Goal: Task Accomplishment & Management: Use online tool/utility

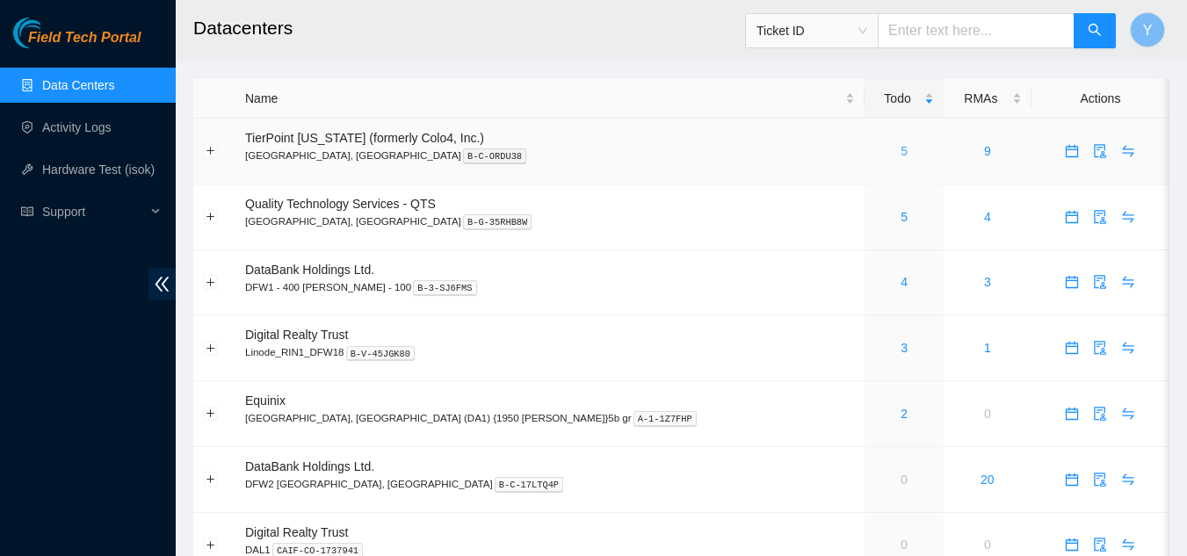
click at [900, 151] on link "5" at bounding box center [903, 151] width 7 height 14
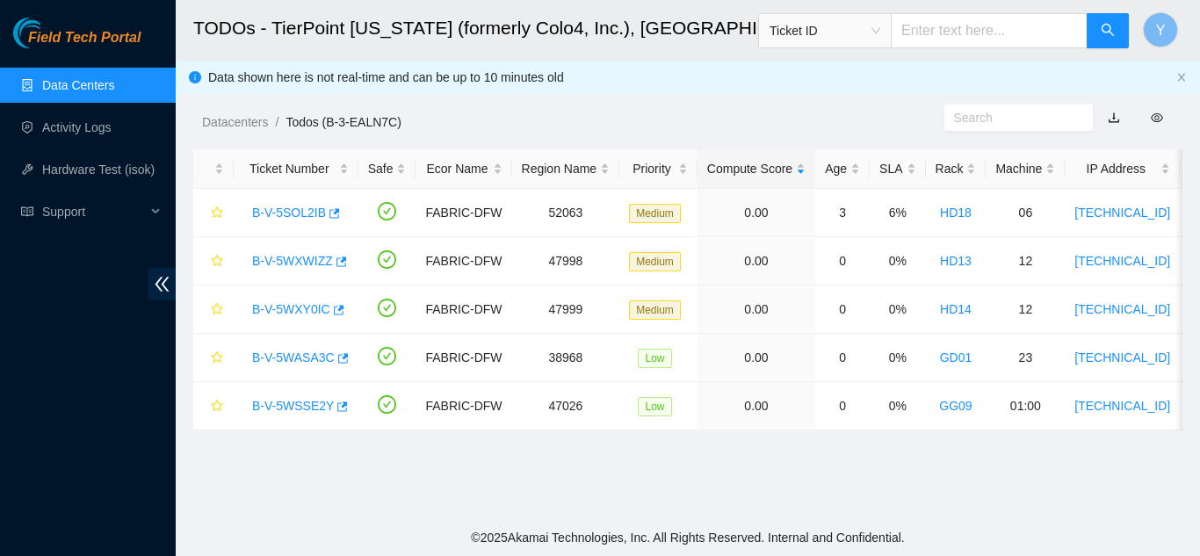
click at [81, 85] on link "Data Centers" at bounding box center [78, 85] width 72 height 14
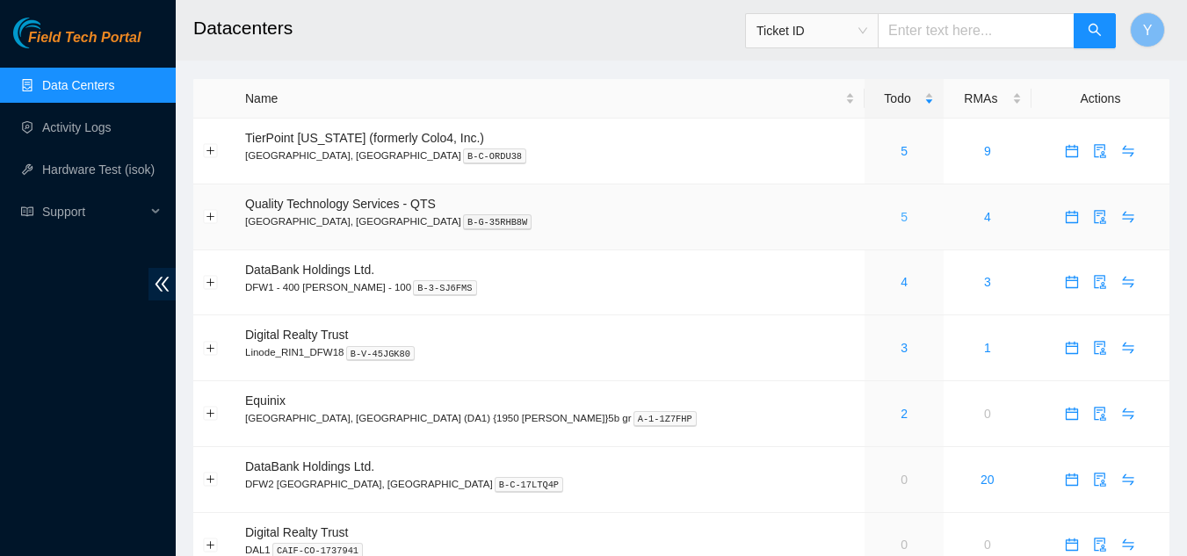
click at [900, 211] on link "5" at bounding box center [903, 217] width 7 height 14
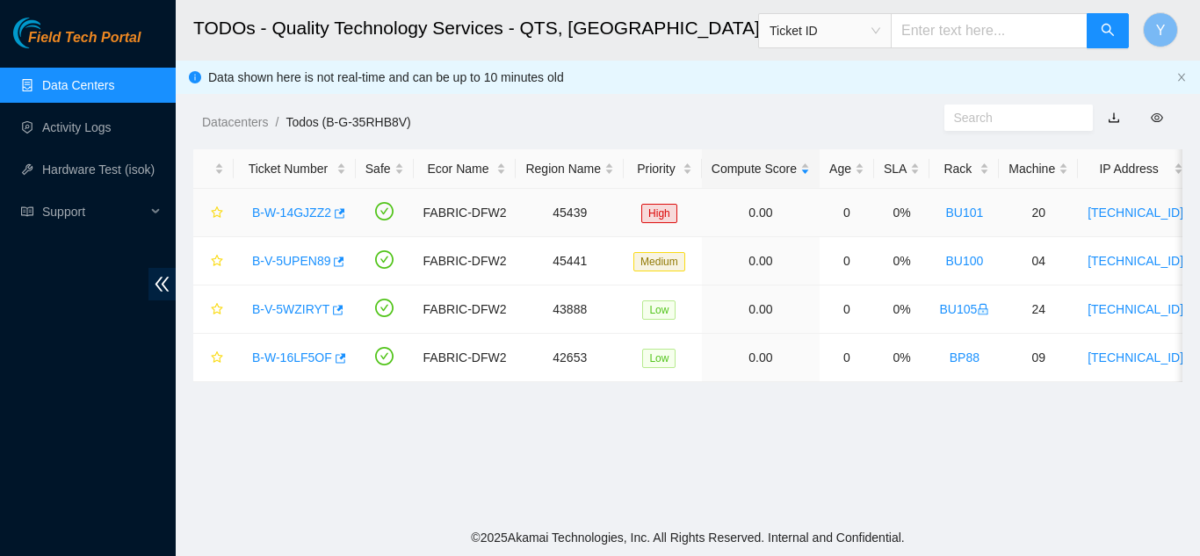
click at [299, 213] on link "B-W-14GJZZ2" at bounding box center [291, 213] width 79 height 14
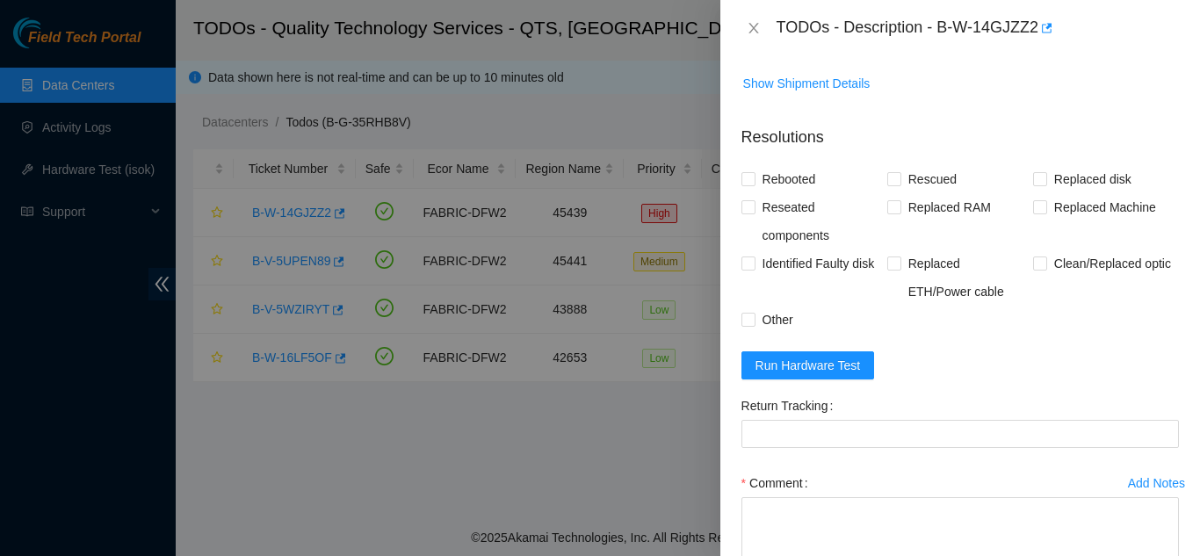
scroll to position [1131, 0]
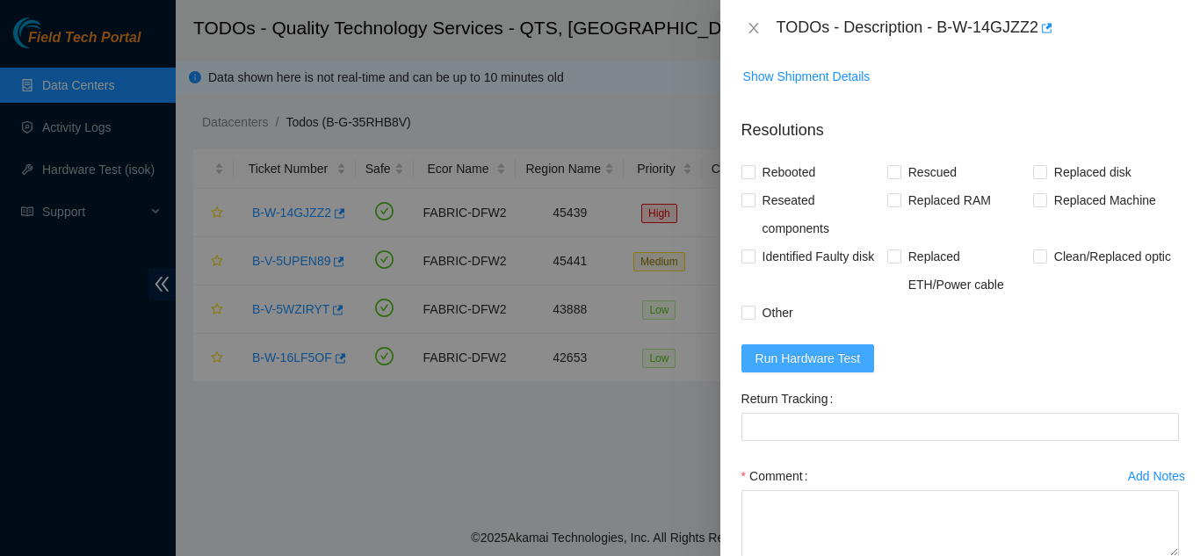
click at [803, 368] on span "Run Hardware Test" at bounding box center [807, 358] width 105 height 19
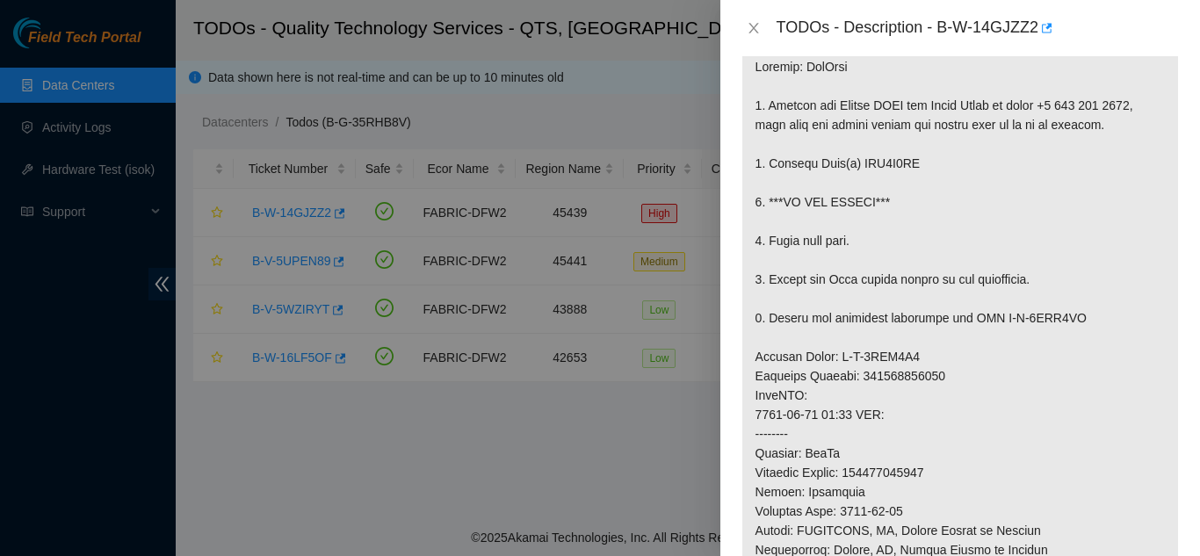
scroll to position [279, 0]
click at [755, 28] on icon "close" at bounding box center [754, 28] width 14 height 14
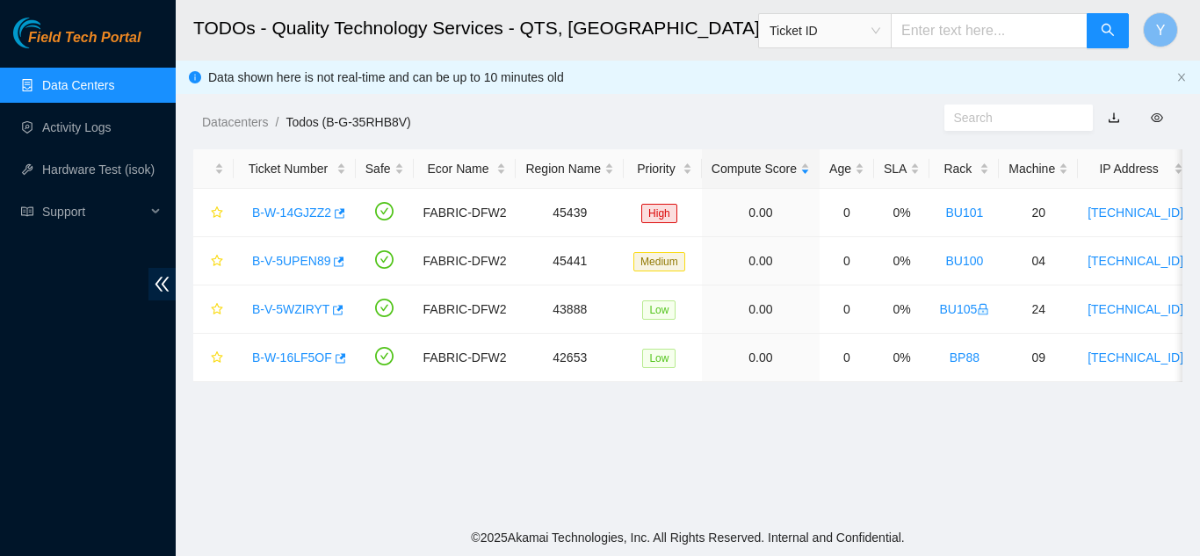
scroll to position [337, 0]
click at [274, 309] on link "B-V-5WZIRYT" at bounding box center [290, 309] width 77 height 14
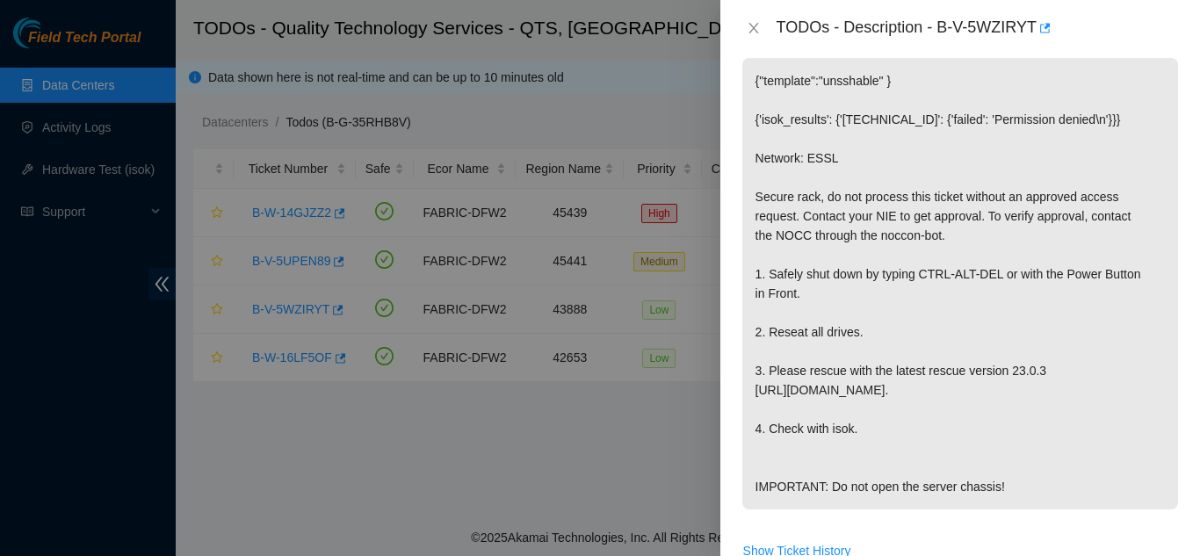
scroll to position [350, 0]
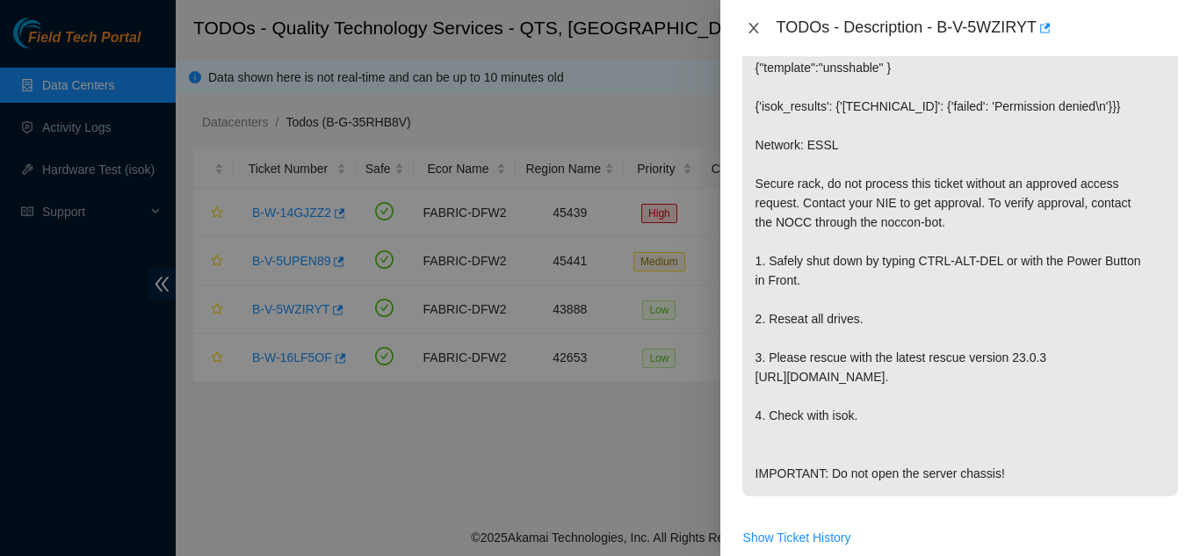
click at [748, 25] on icon "close" at bounding box center [754, 28] width 14 height 14
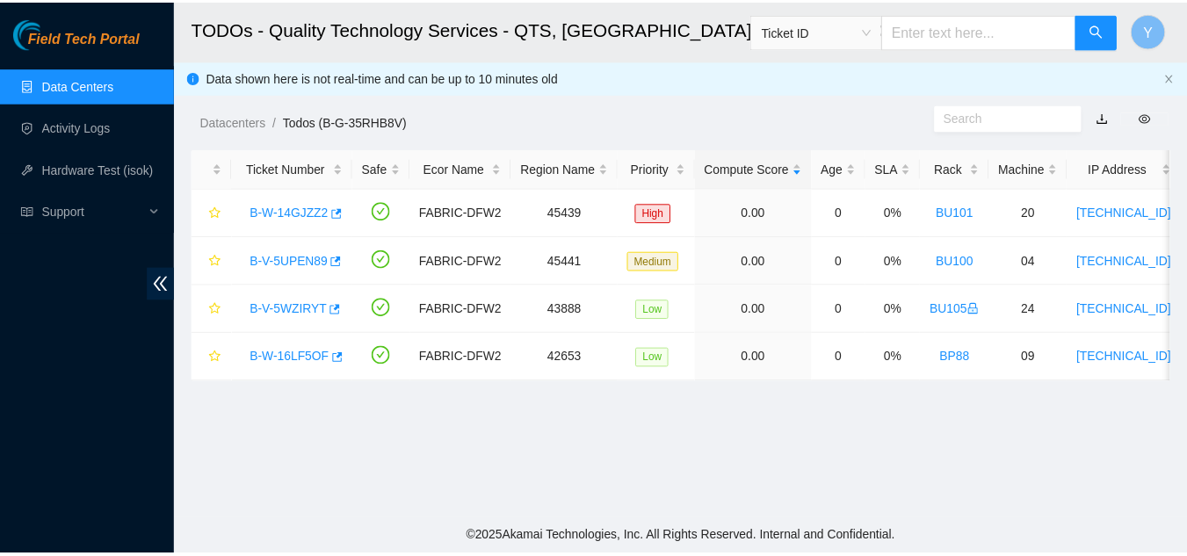
scroll to position [337, 0]
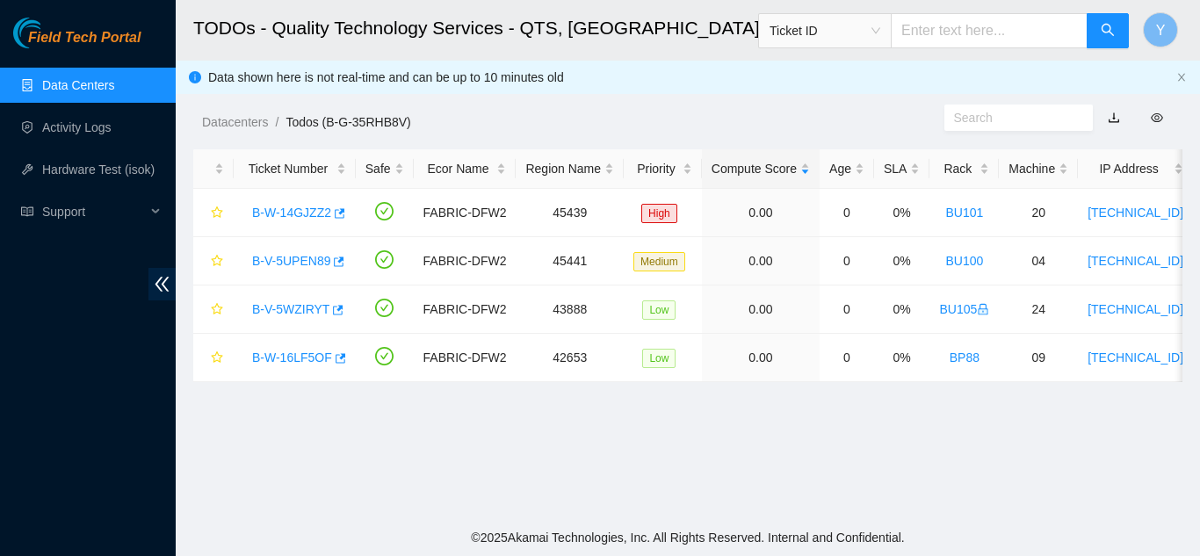
click at [97, 86] on link "Data Centers" at bounding box center [78, 85] width 72 height 14
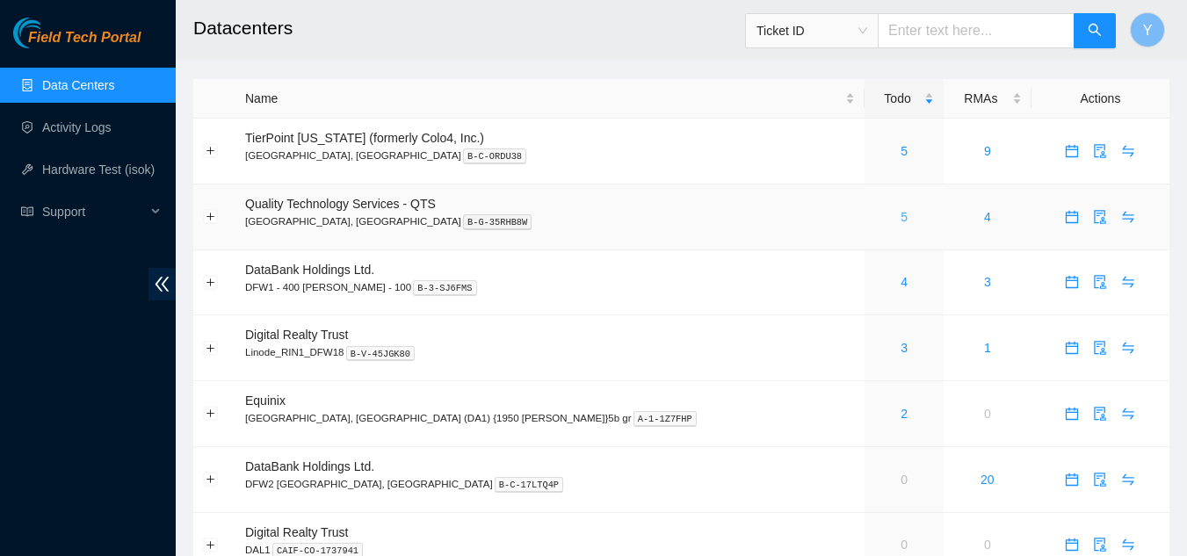
click at [900, 218] on link "5" at bounding box center [903, 217] width 7 height 14
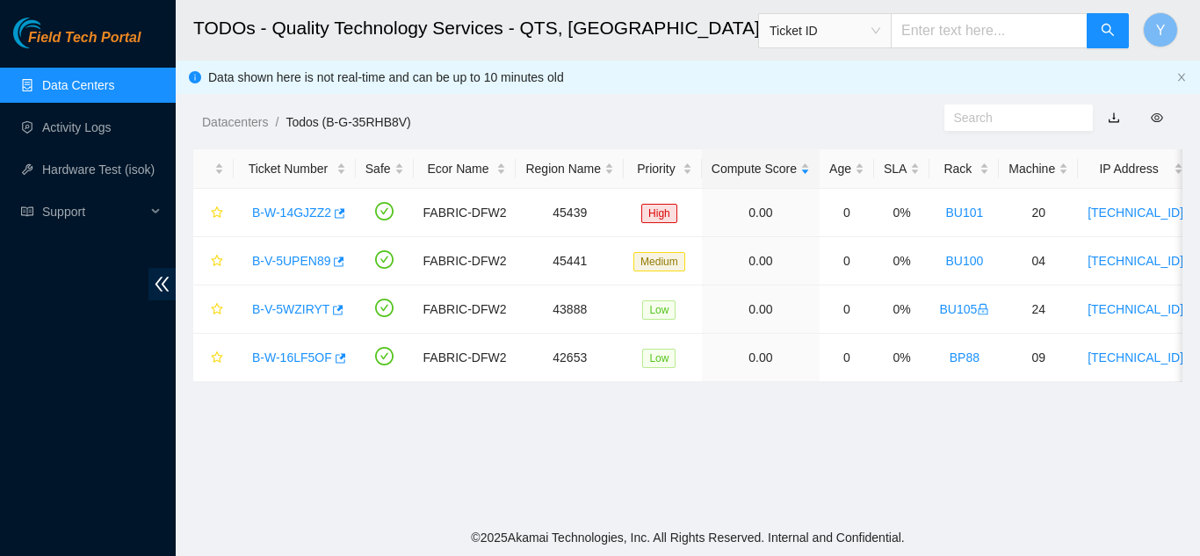
click at [86, 88] on link "Data Centers" at bounding box center [78, 85] width 72 height 14
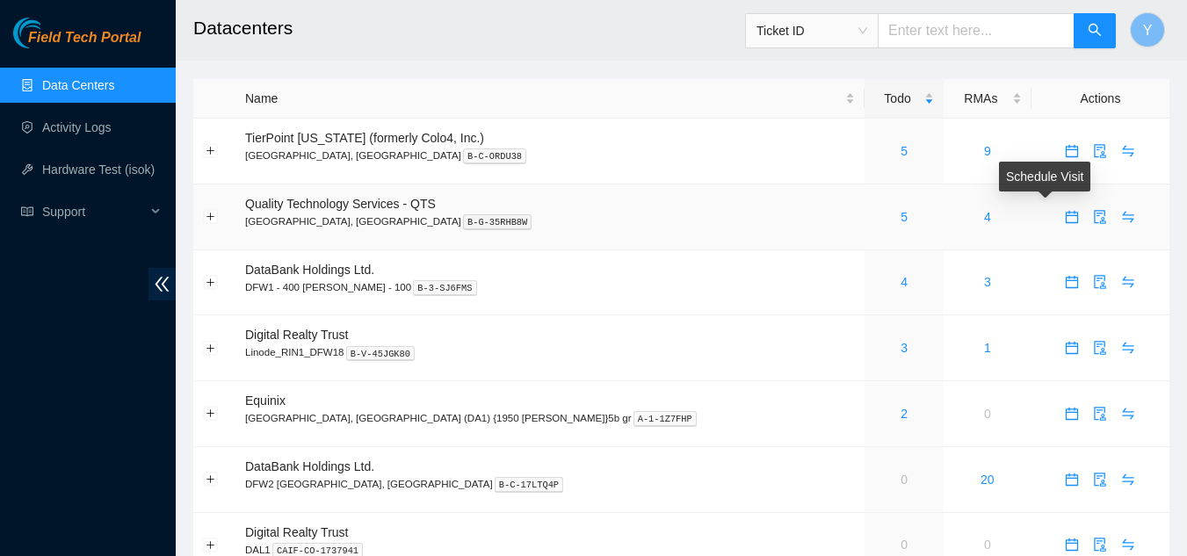
click at [1065, 220] on icon "calendar" at bounding box center [1072, 217] width 14 height 14
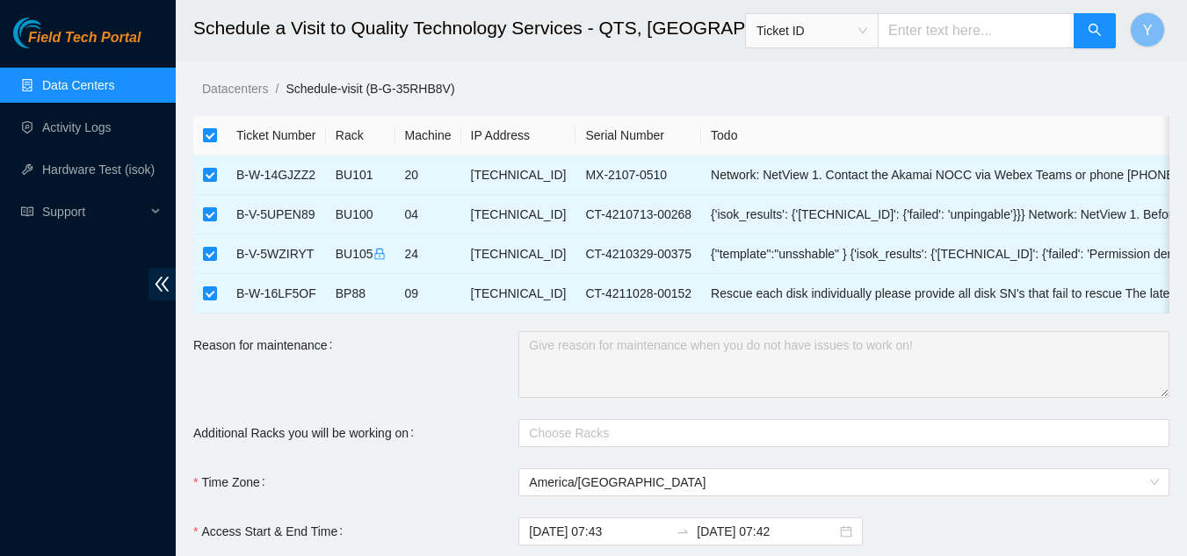
click at [211, 138] on input "checkbox" at bounding box center [210, 135] width 14 height 14
checkbox input "false"
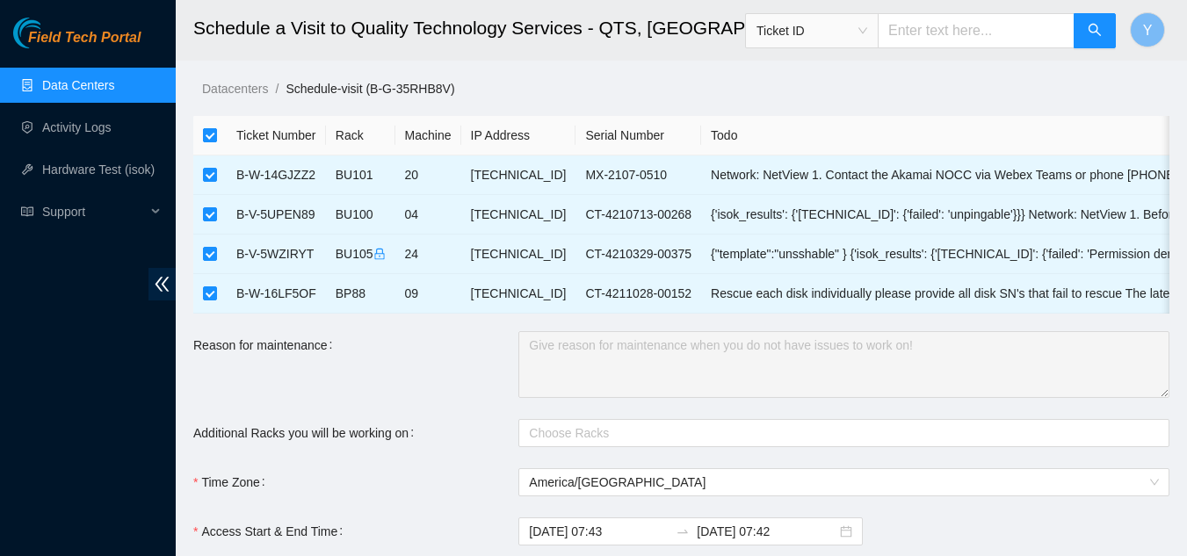
checkbox input "false"
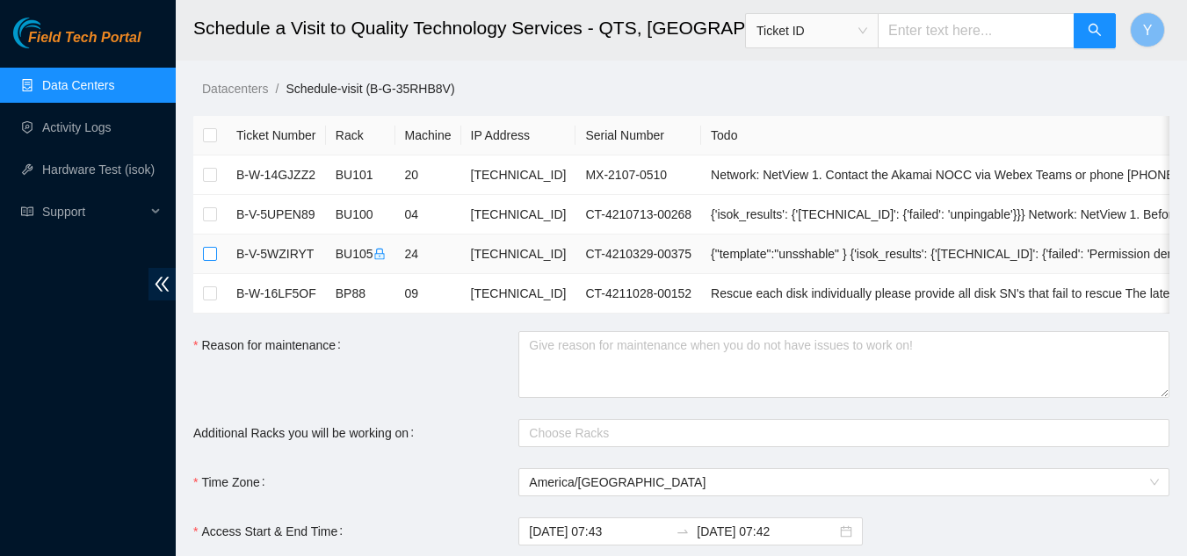
click at [207, 254] on input "checkbox" at bounding box center [210, 254] width 14 height 14
checkbox input "true"
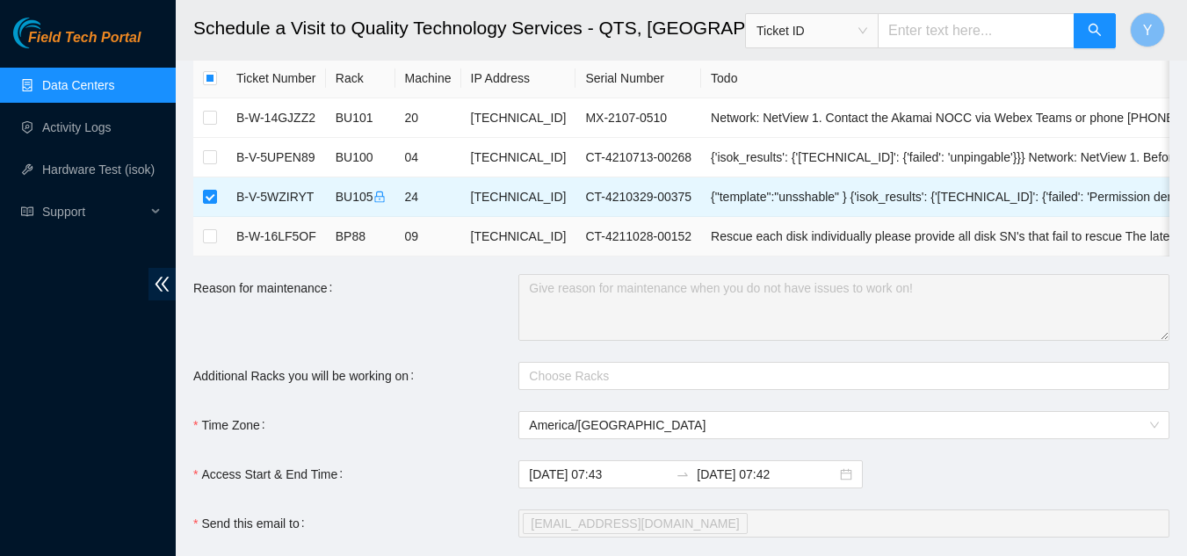
scroll to position [88, 0]
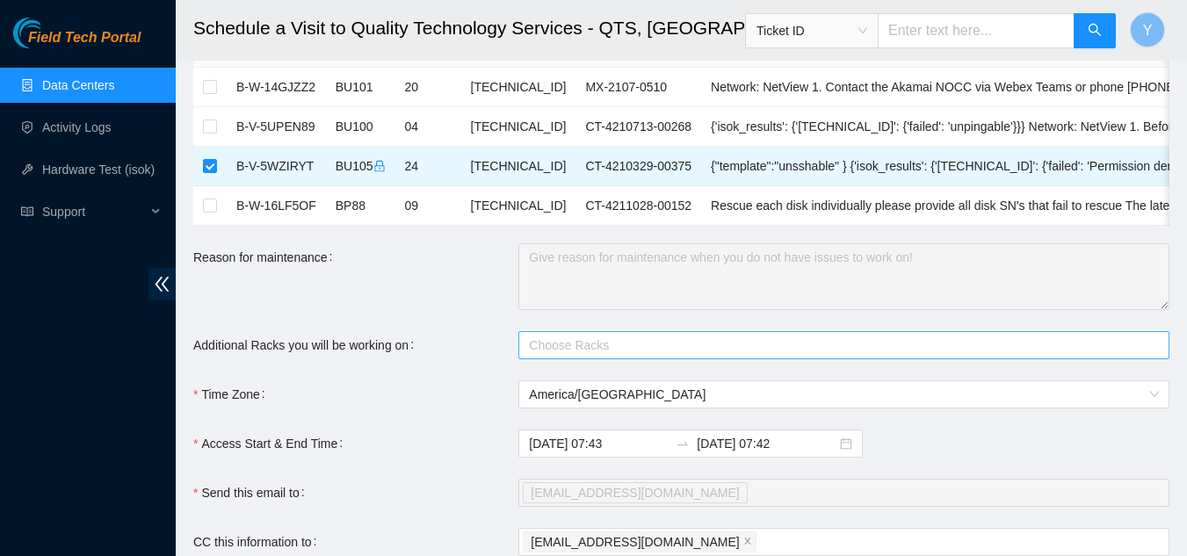
click at [564, 356] on div at bounding box center [835, 345] width 625 height 21
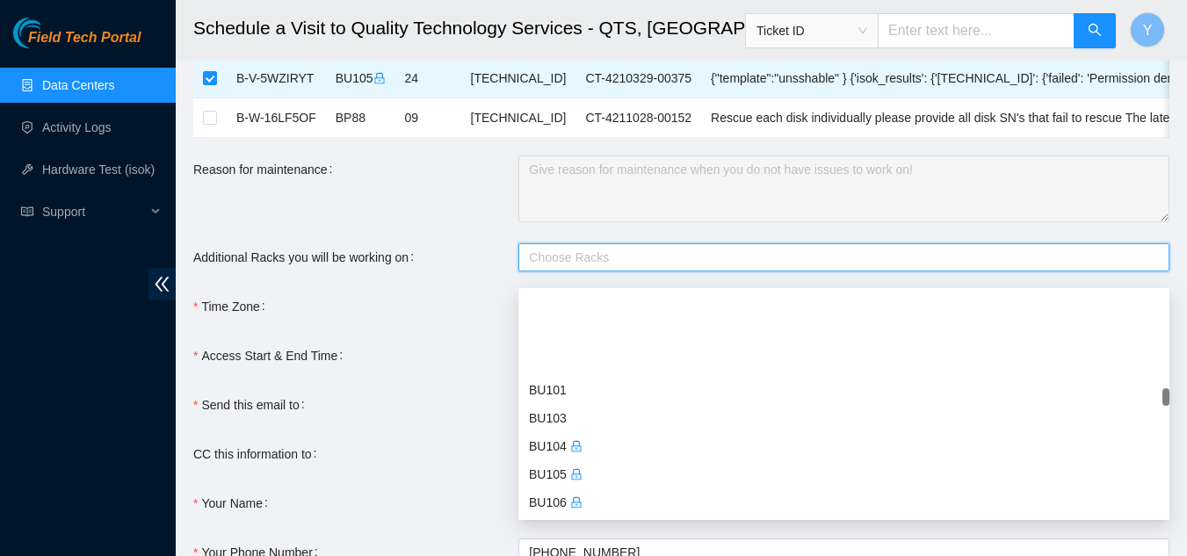
scroll to position [1493, 0]
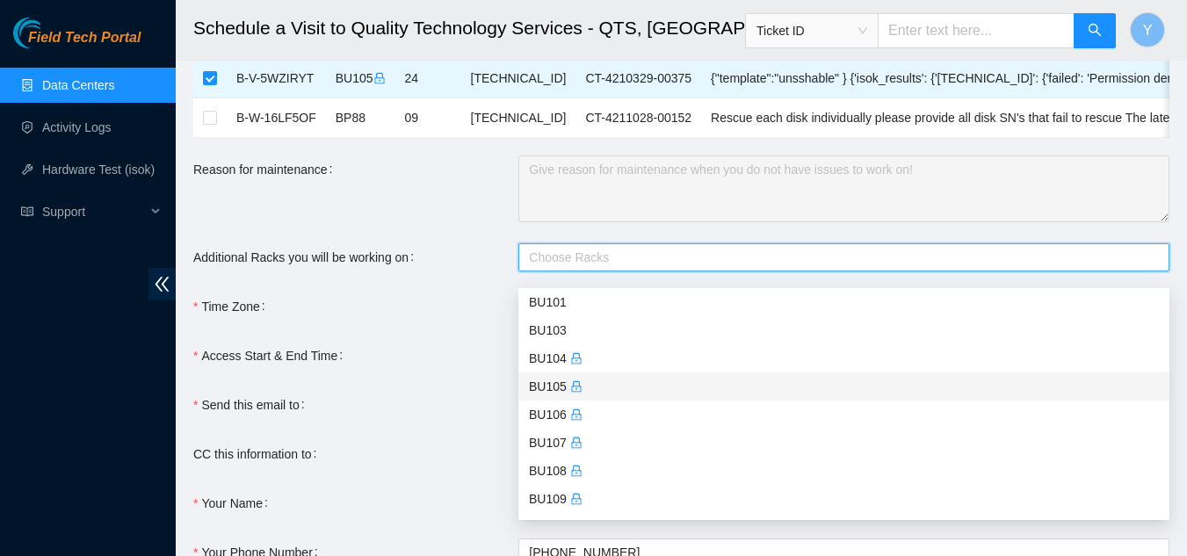
click at [563, 386] on div "BU105" at bounding box center [844, 386] width 630 height 19
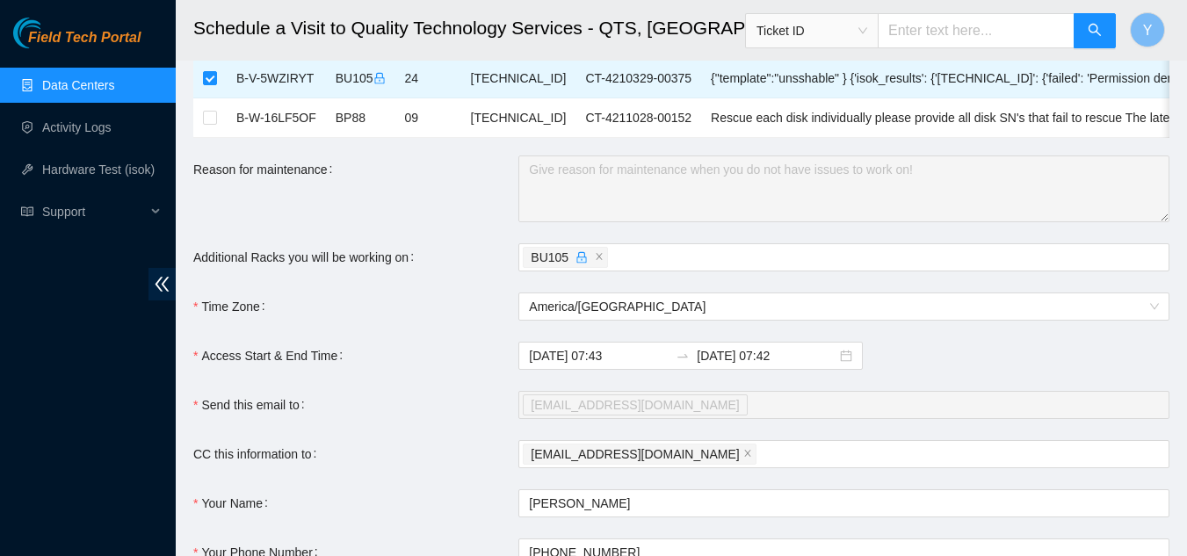
click at [430, 370] on div "Access Start & End Time" at bounding box center [355, 356] width 325 height 28
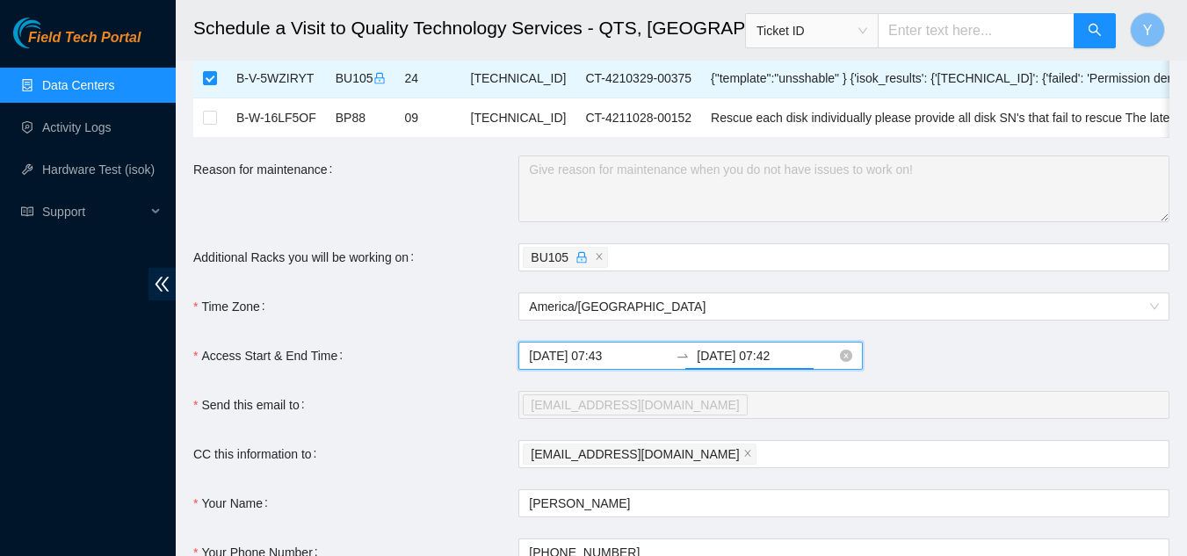
click at [760, 365] on input "[DATE] 07:42" at bounding box center [767, 355] width 140 height 19
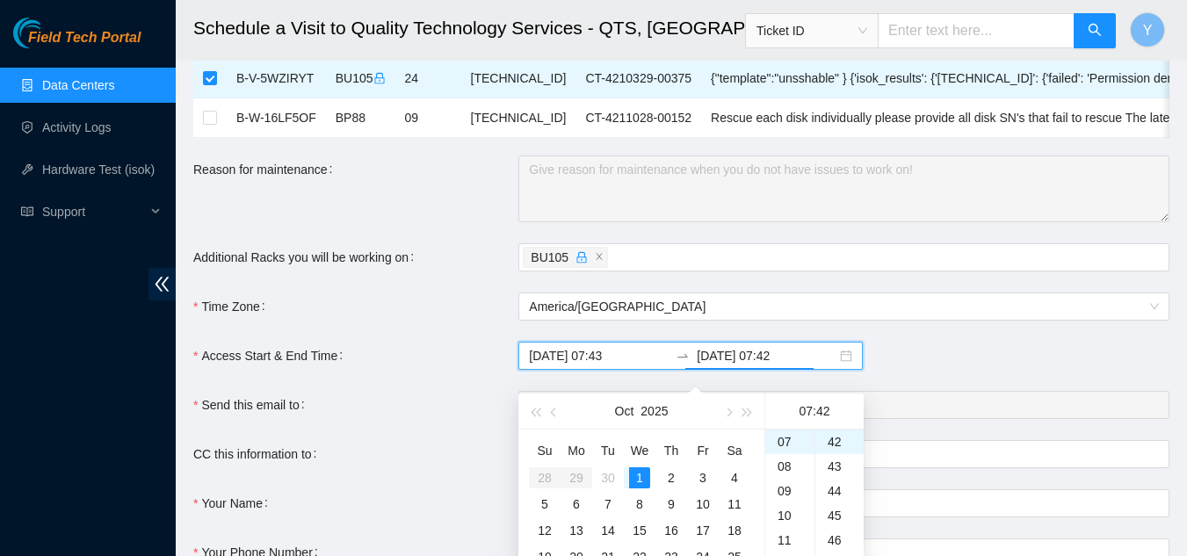
scroll to position [264, 0]
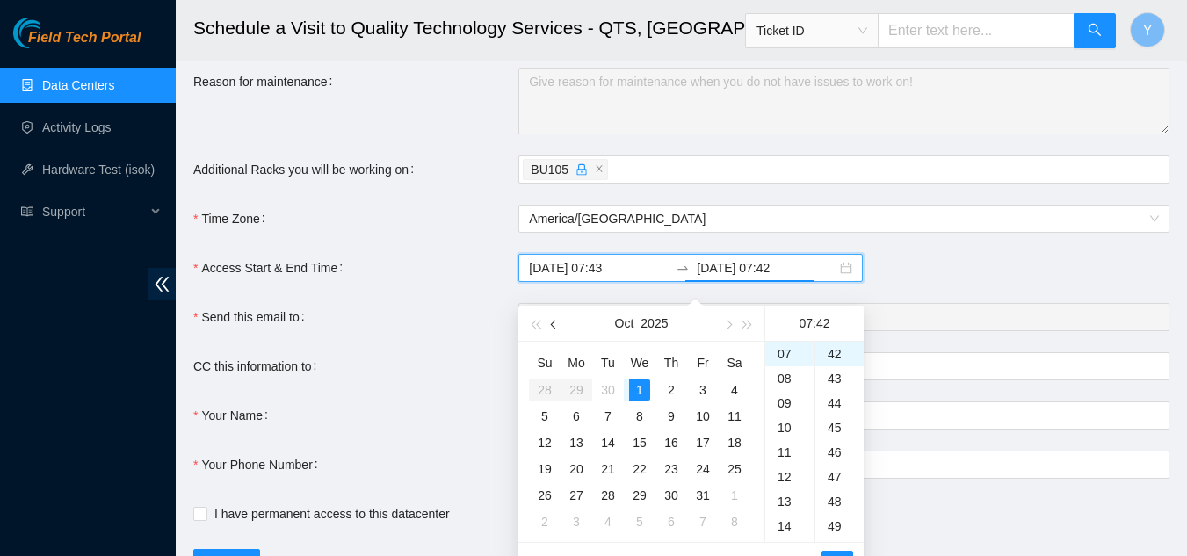
click at [553, 328] on button "button" at bounding box center [554, 323] width 19 height 35
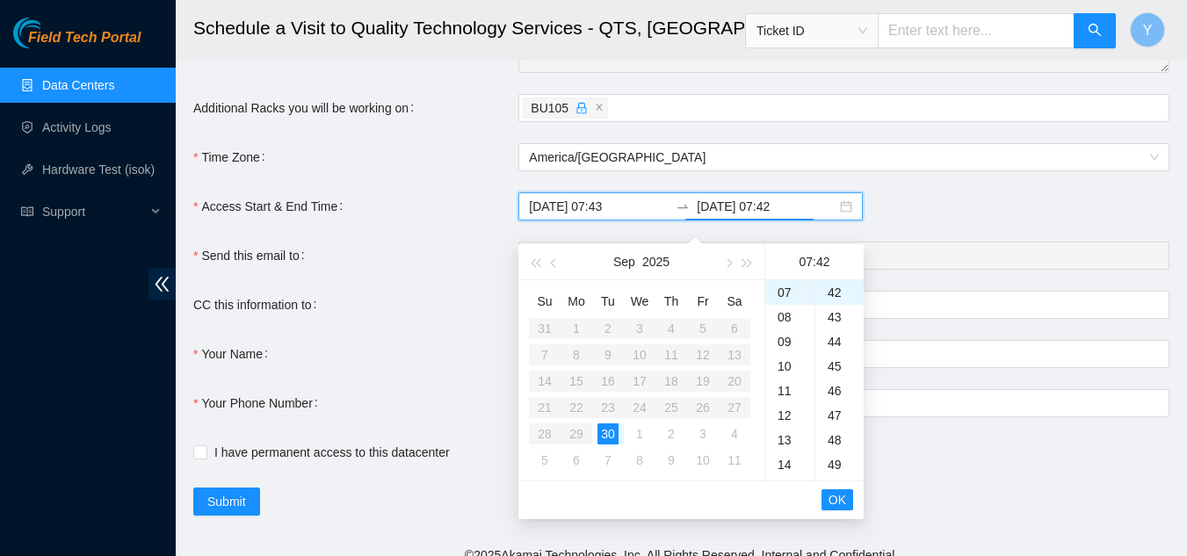
scroll to position [351, 0]
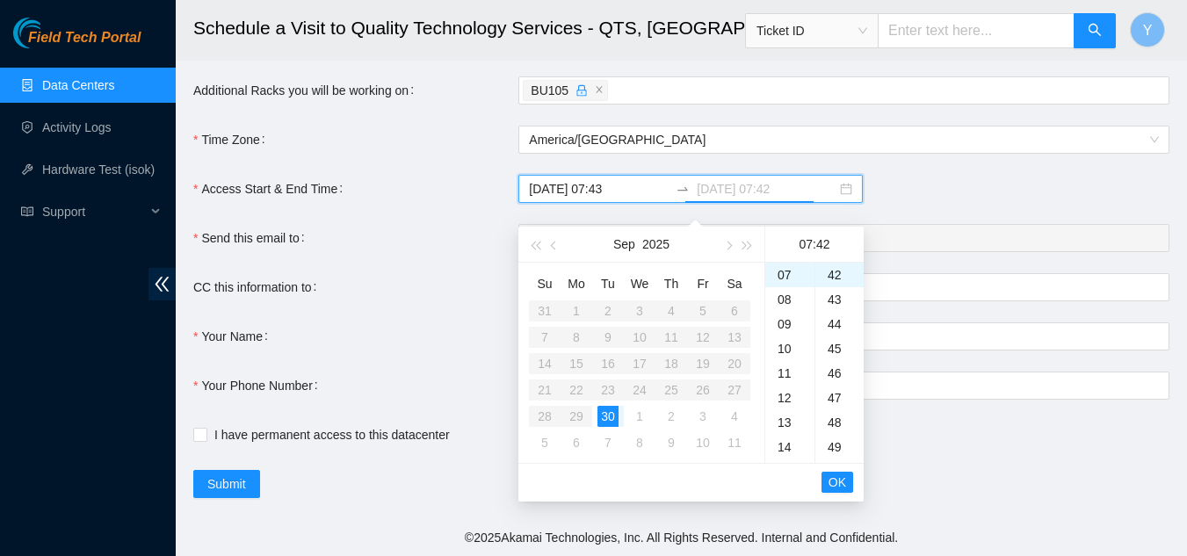
click at [604, 406] on div "30" at bounding box center [607, 416] width 21 height 21
click at [786, 394] on div "15" at bounding box center [789, 401] width 49 height 25
click at [827, 264] on div "00" at bounding box center [839, 275] width 48 height 25
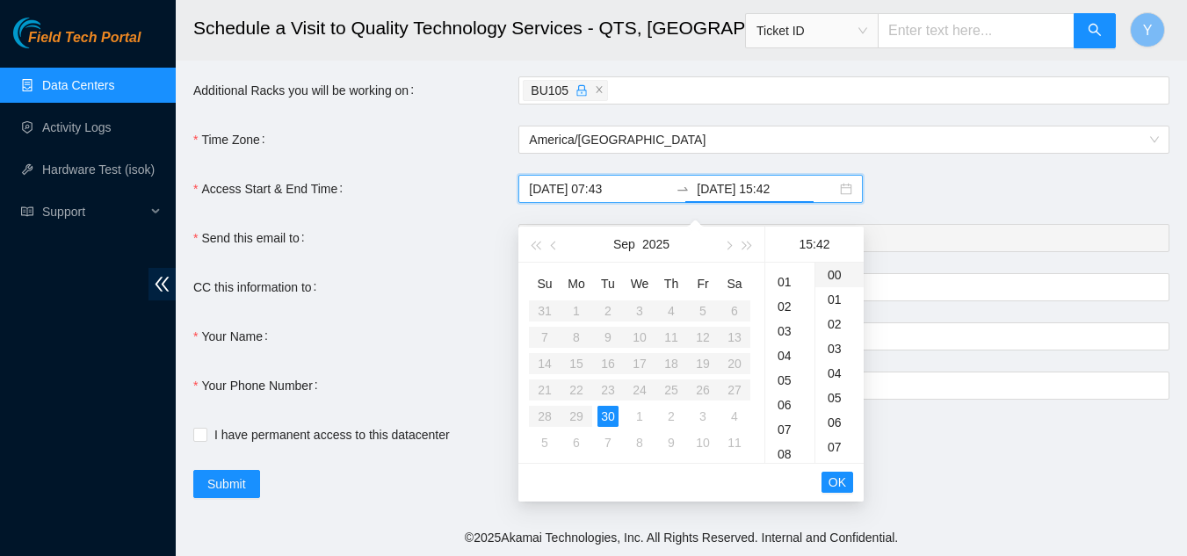
type input "[DATE] 15:00"
click at [830, 473] on span "OK" at bounding box center [837, 482] width 18 height 19
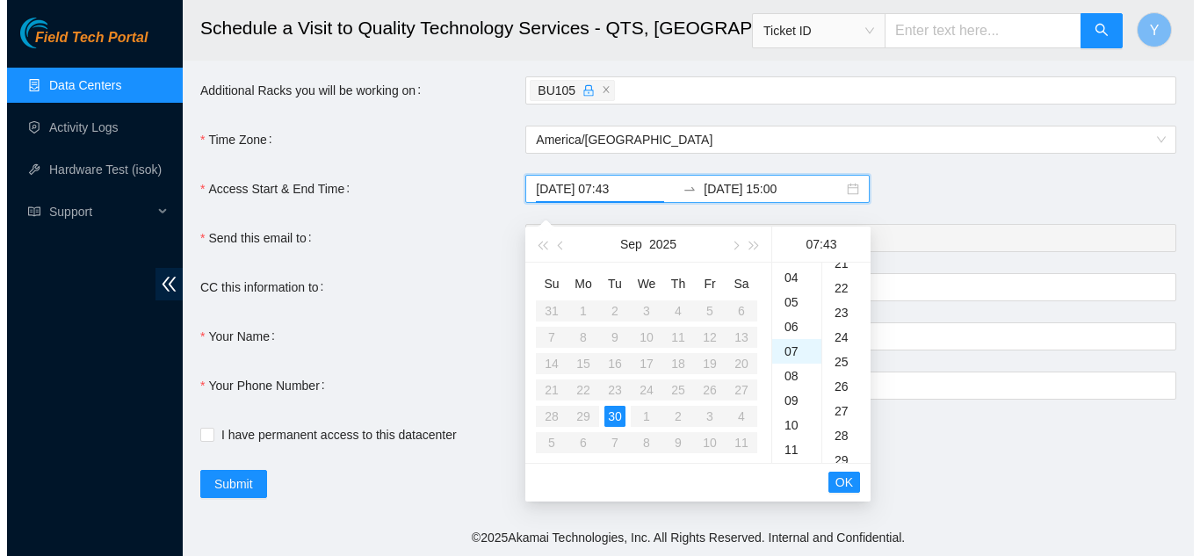
scroll to position [1058, 0]
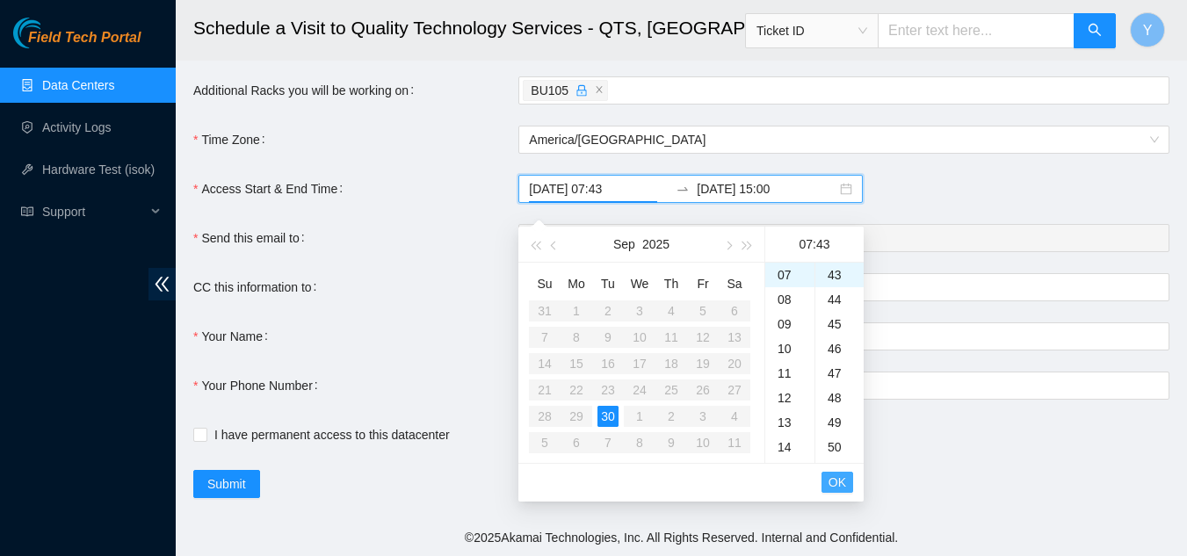
click at [834, 473] on span "OK" at bounding box center [837, 482] width 18 height 19
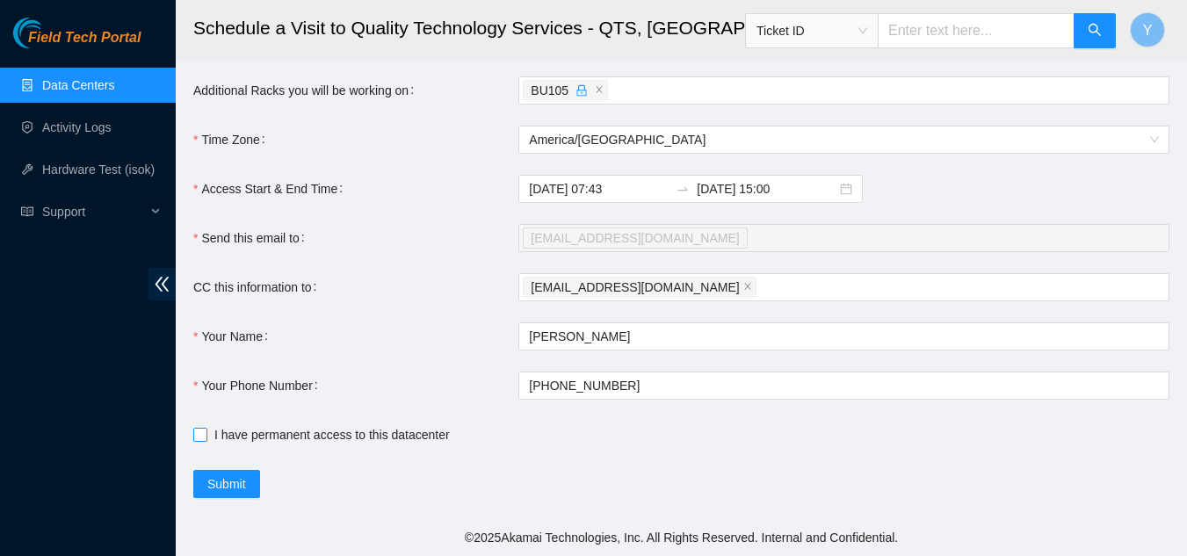
click at [199, 435] on input "I have permanent access to this datacenter" at bounding box center [199, 434] width 12 height 12
checkbox input "true"
click at [235, 482] on span "Submit" at bounding box center [226, 483] width 39 height 19
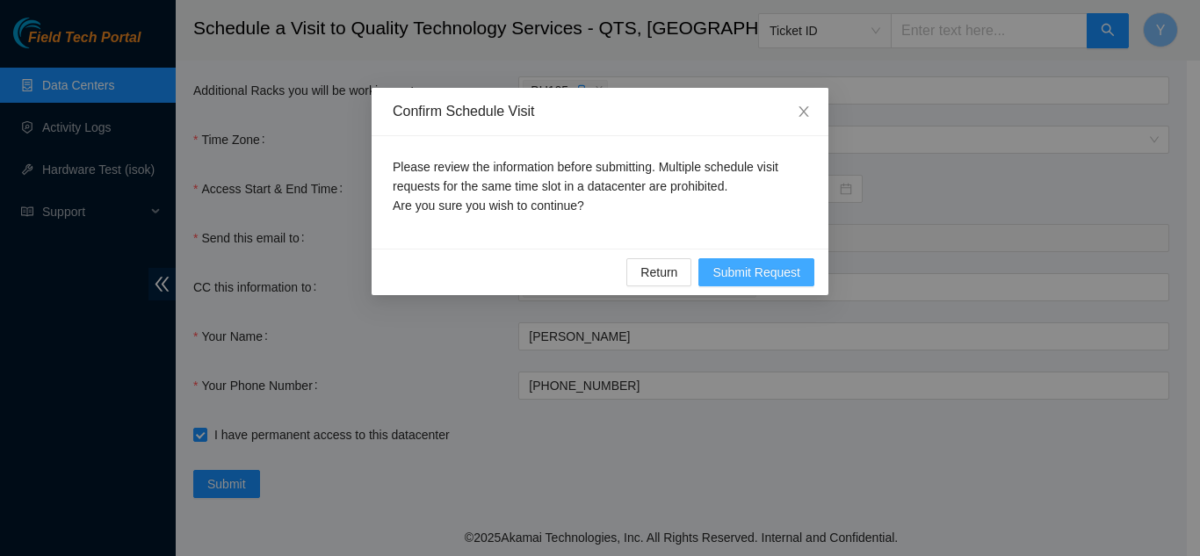
click at [726, 268] on span "Submit Request" at bounding box center [756, 272] width 88 height 19
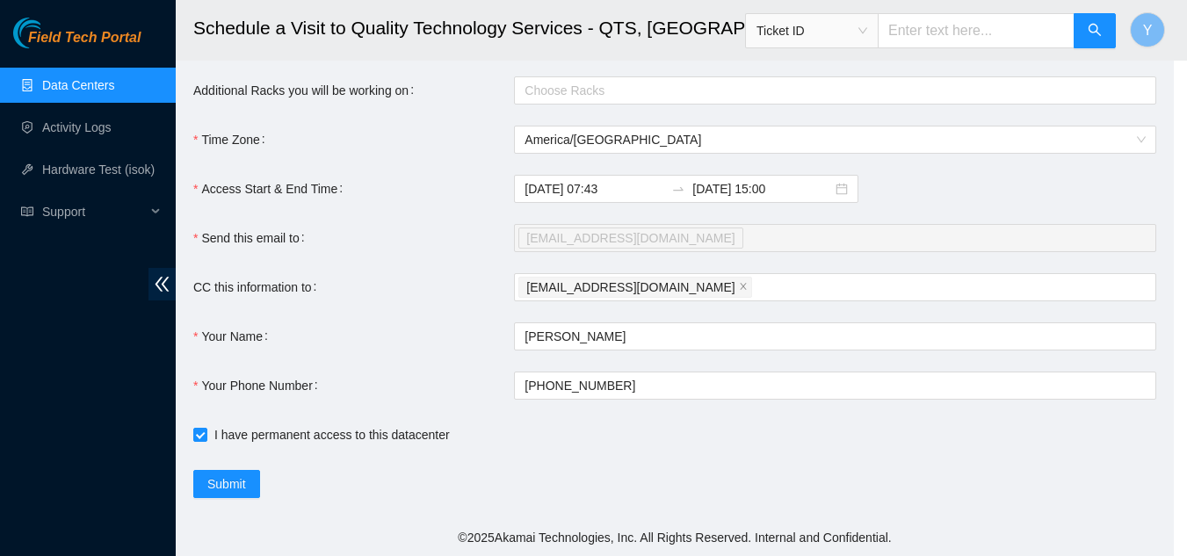
type input "[DATE] 07:44"
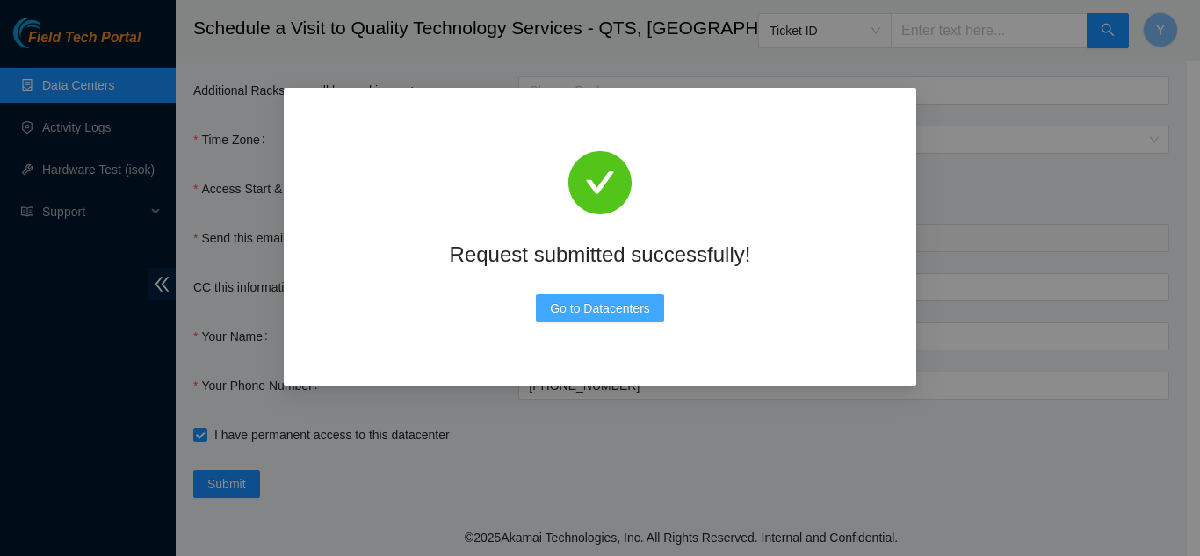
click at [642, 310] on span "Go to Datacenters" at bounding box center [600, 308] width 100 height 19
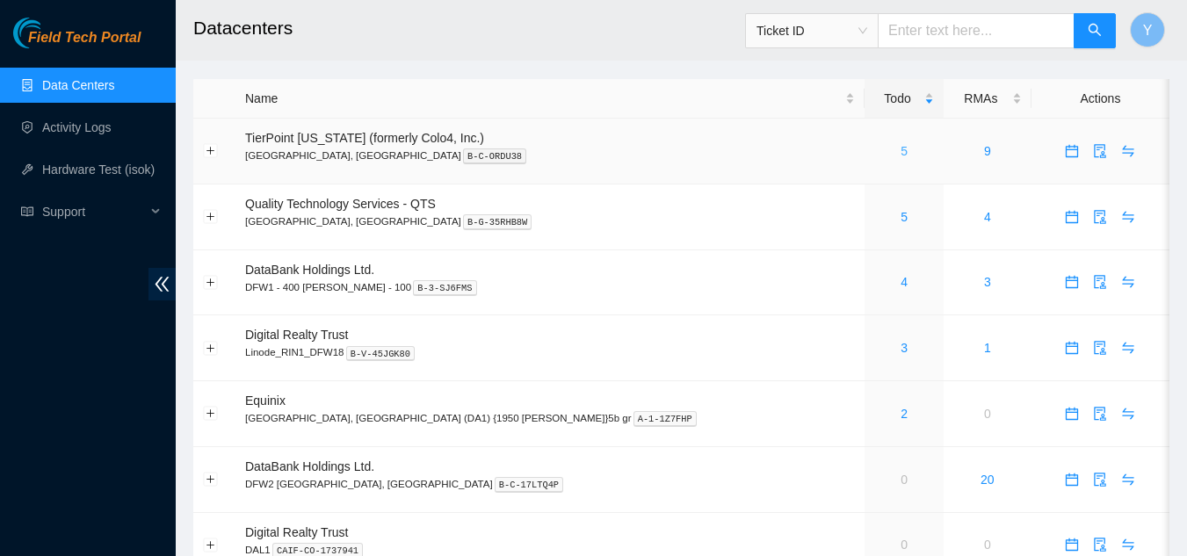
click at [900, 151] on link "5" at bounding box center [903, 151] width 7 height 14
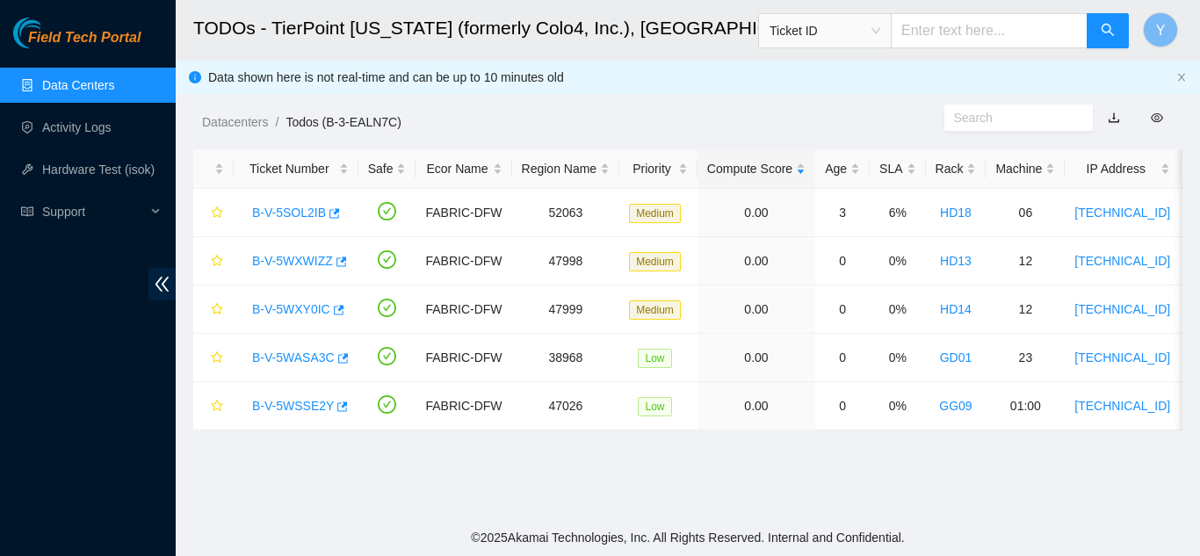
click at [109, 89] on link "Data Centers" at bounding box center [78, 85] width 72 height 14
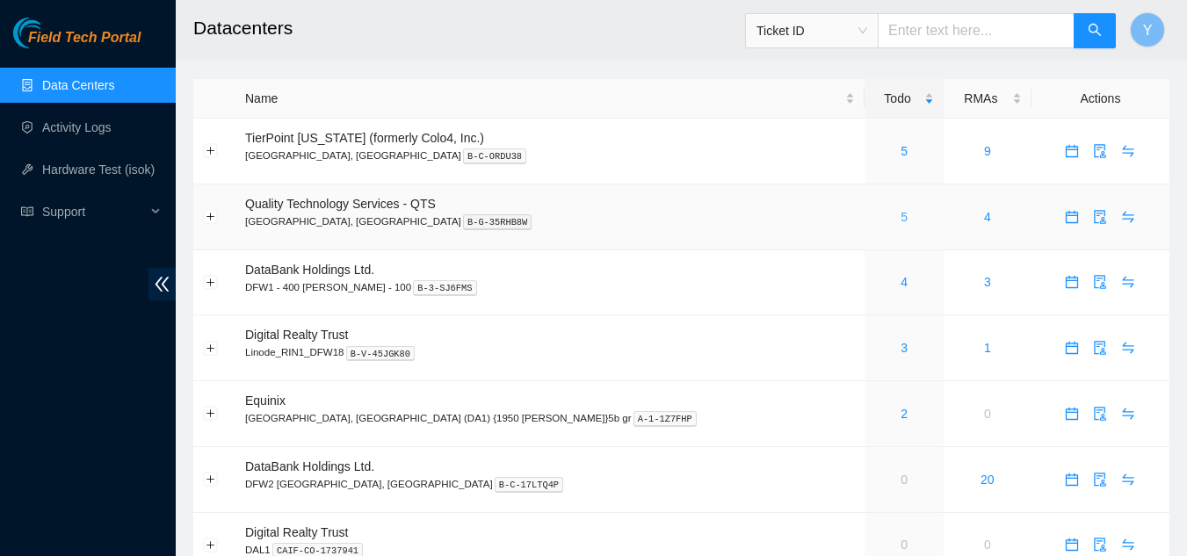
click at [900, 215] on link "5" at bounding box center [903, 217] width 7 height 14
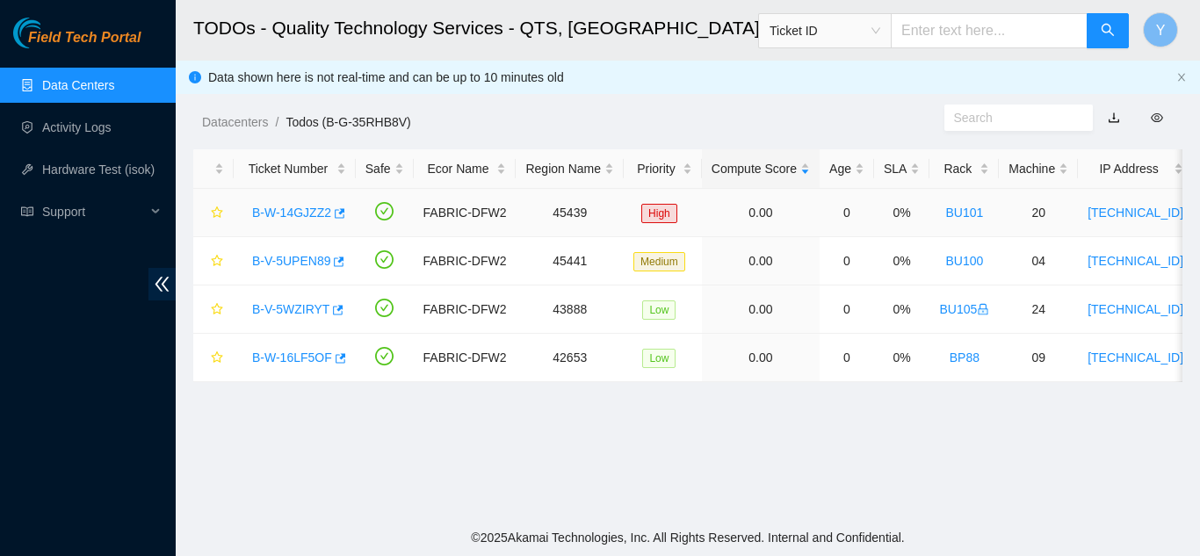
click at [306, 213] on link "B-W-14GJZZ2" at bounding box center [291, 213] width 79 height 14
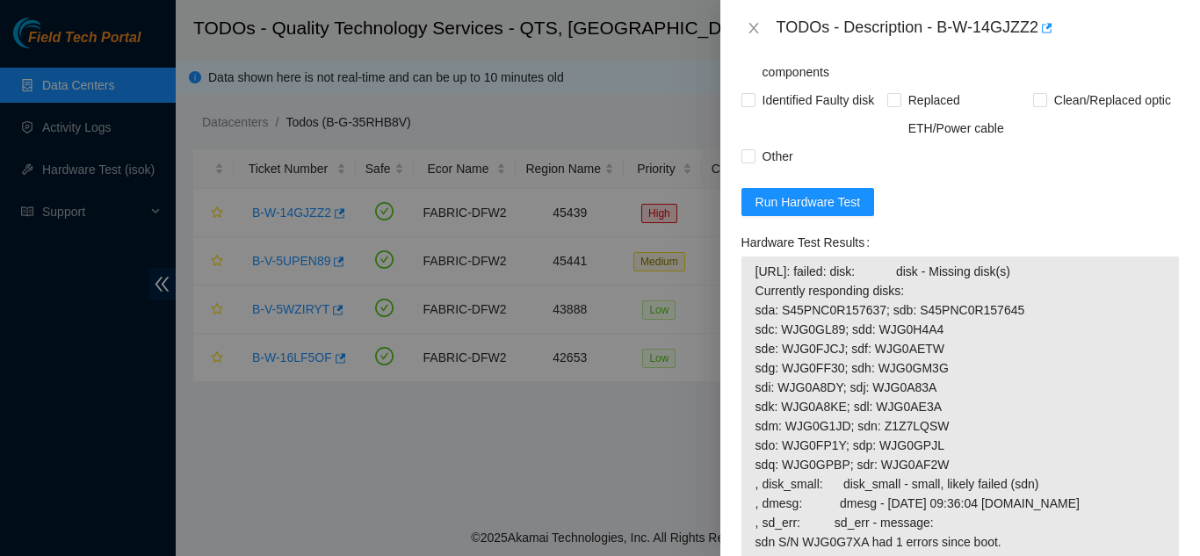
scroll to position [1318, 0]
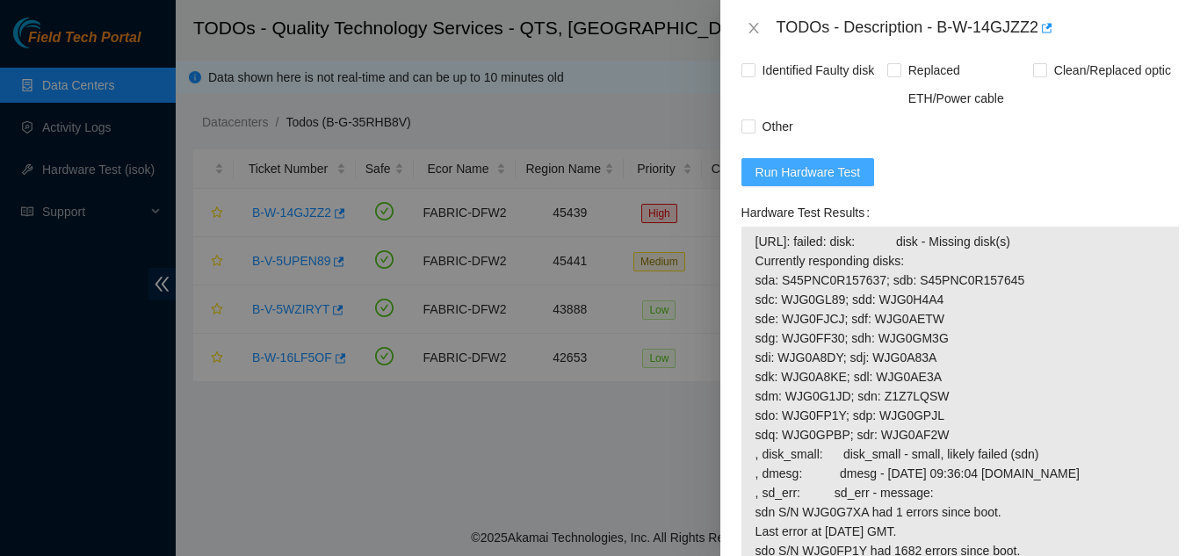
click at [815, 182] on span "Run Hardware Test" at bounding box center [807, 171] width 105 height 19
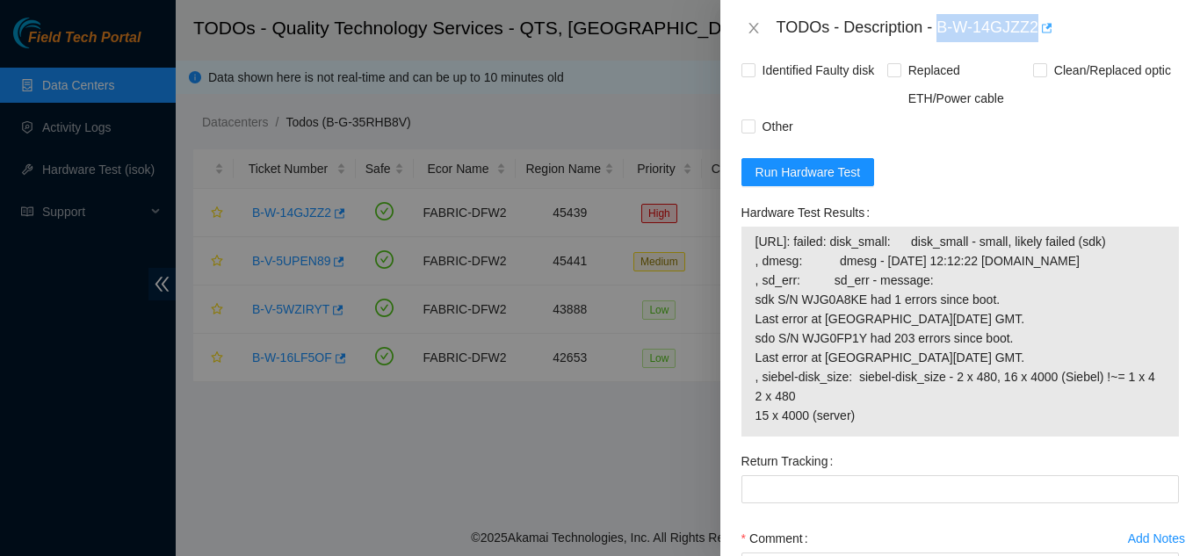
drag, startPoint x: 936, startPoint y: 29, endPoint x: 1041, endPoint y: 24, distance: 104.7
click at [1041, 24] on div "TODOs - Description - B-W-14GJZZ2" at bounding box center [977, 28] width 402 height 28
copy div "B-W-14GJZZ2"
drag, startPoint x: 800, startPoint y: 337, endPoint x: 860, endPoint y: 335, distance: 59.8
click at [860, 335] on span "23.215.48.151: failed: disk_small: disk_small - small, likely failed (sdk) , dm…" at bounding box center [959, 328] width 409 height 193
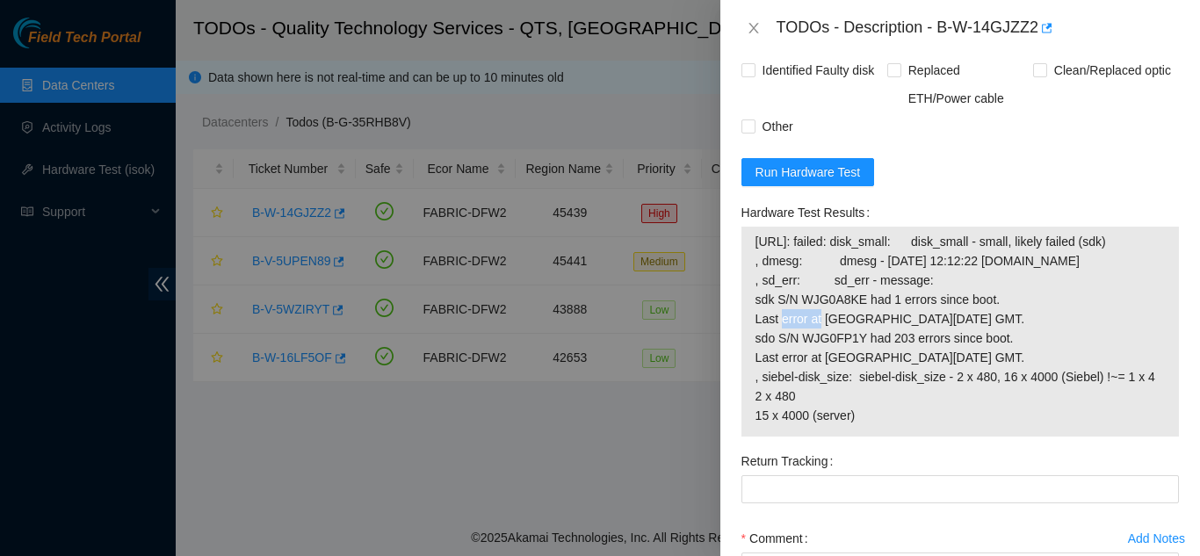
copy span "WJG0A8KE"
drag, startPoint x: 804, startPoint y: 378, endPoint x: 859, endPoint y: 373, distance: 55.5
click at [859, 373] on span "23.215.48.151: failed: disk_small: disk_small - small, likely failed (sdk) , dm…" at bounding box center [959, 328] width 409 height 193
copy span "WJG0FP1Y"
